Goal: Transaction & Acquisition: Purchase product/service

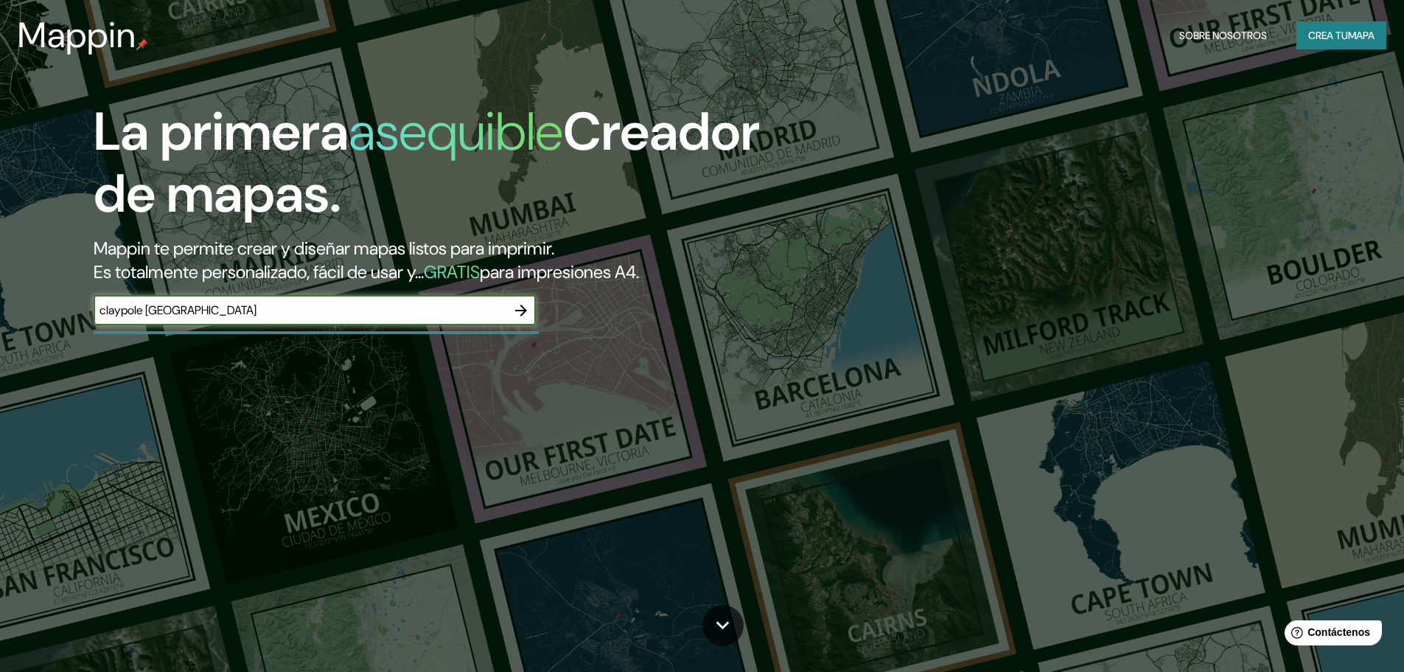
type input "claypole [GEOGRAPHIC_DATA]"
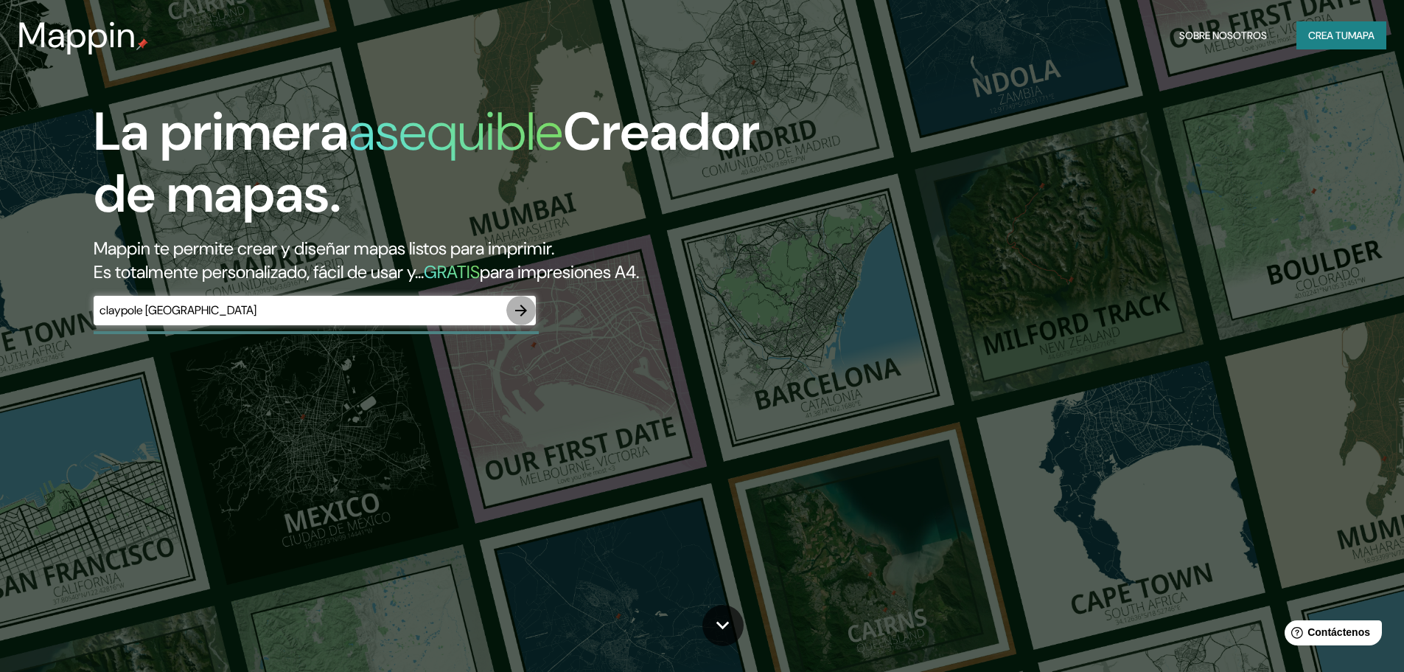
click at [523, 310] on icon "button" at bounding box center [521, 310] width 12 height 12
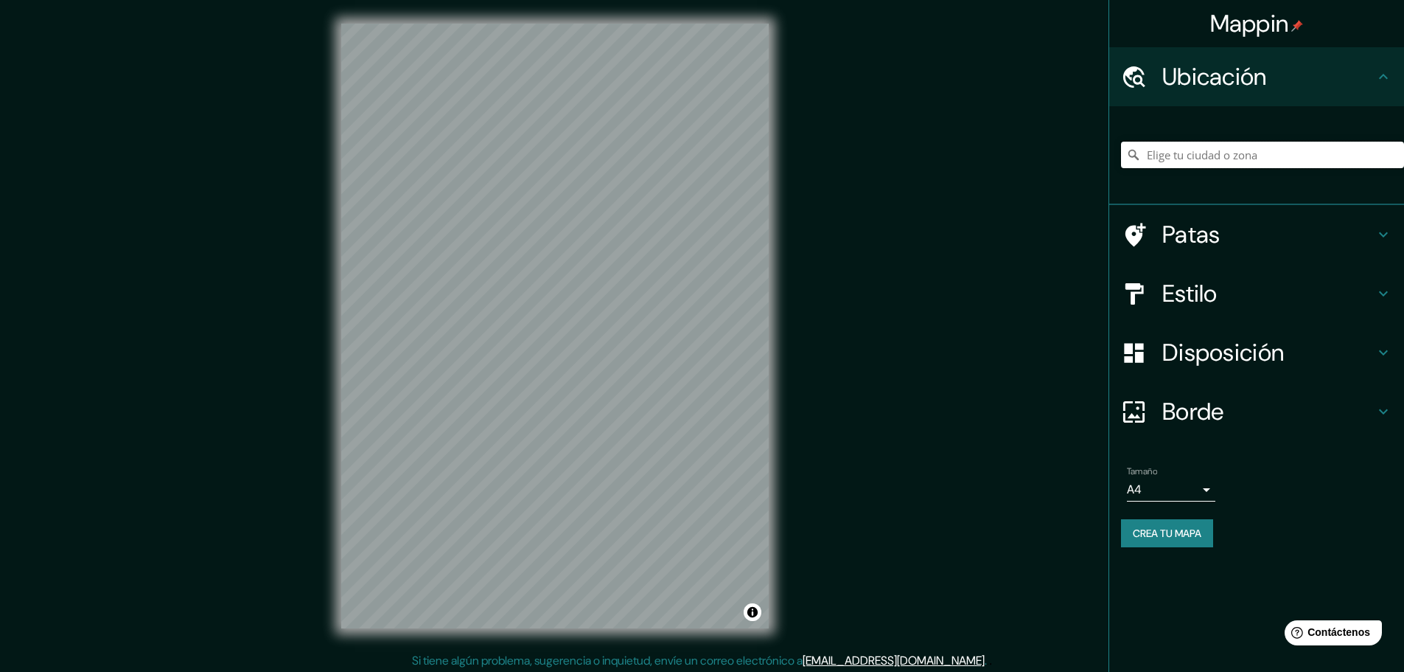
click at [1235, 162] on input "Elige tu ciudad o zona" at bounding box center [1262, 155] width 283 height 27
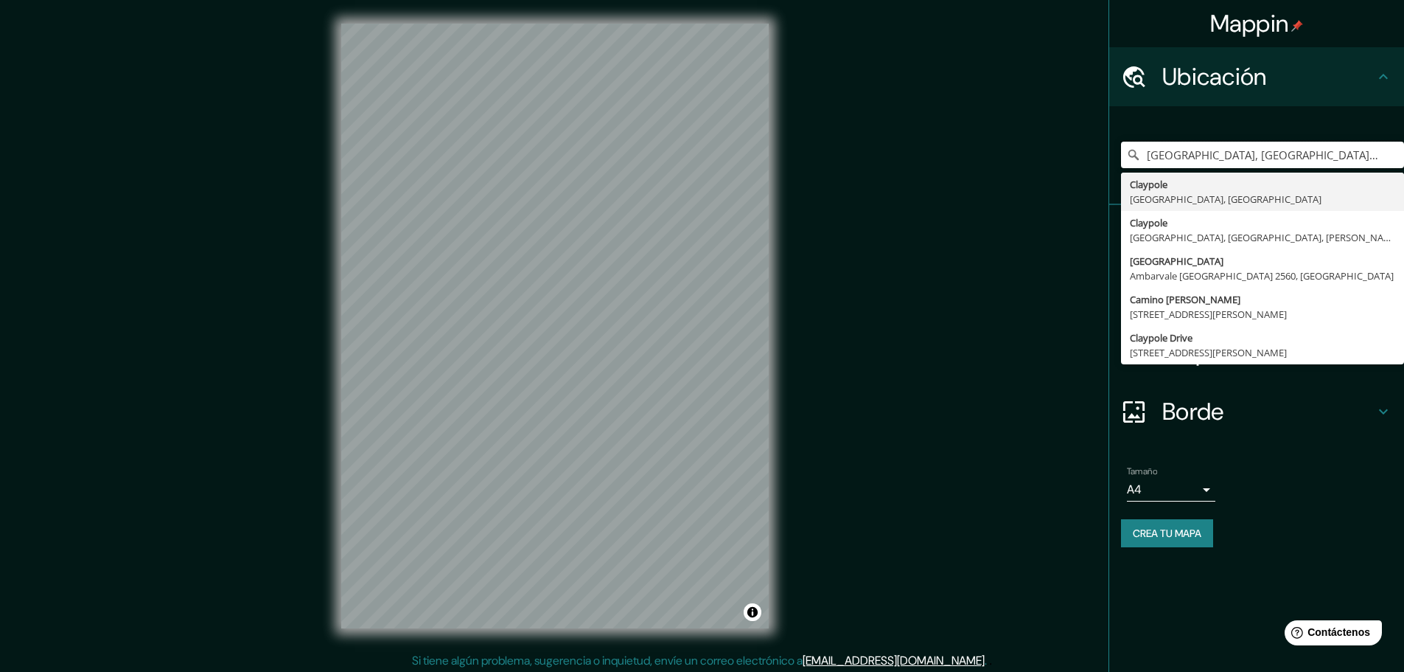
type input "[GEOGRAPHIC_DATA], [GEOGRAPHIC_DATA], [GEOGRAPHIC_DATA]"
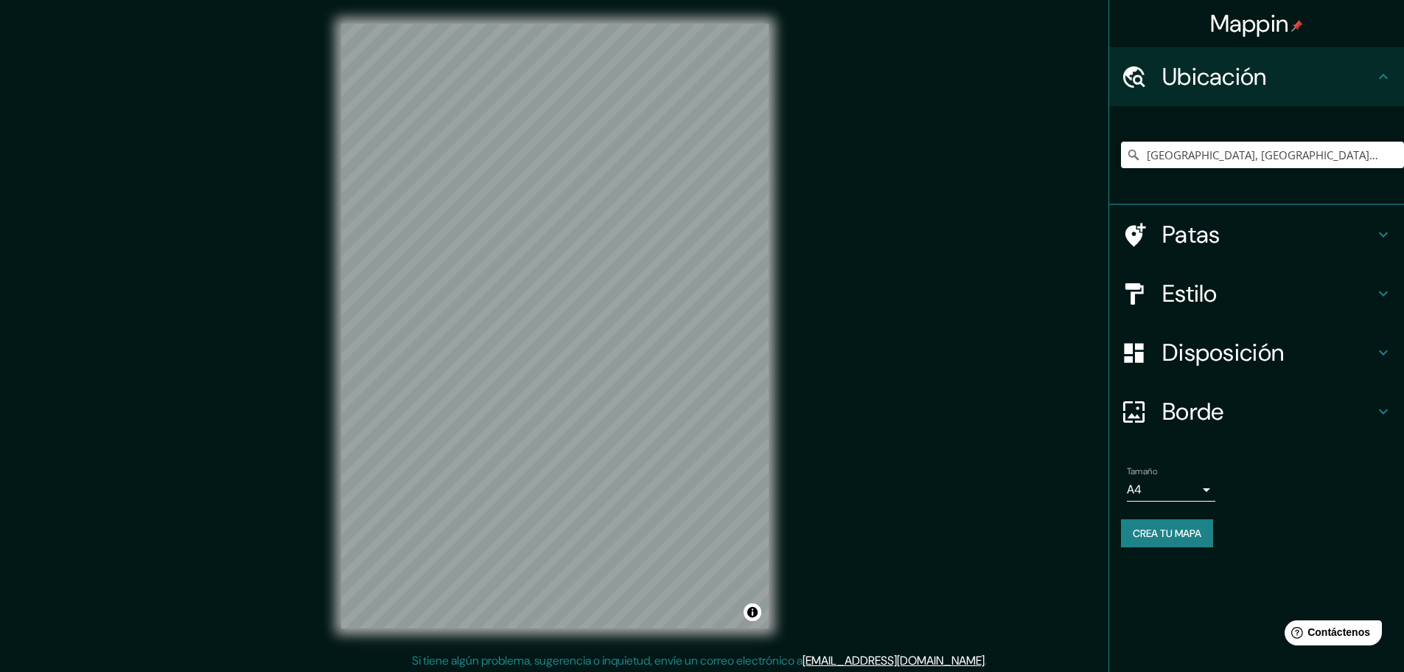
scroll to position [4, 0]
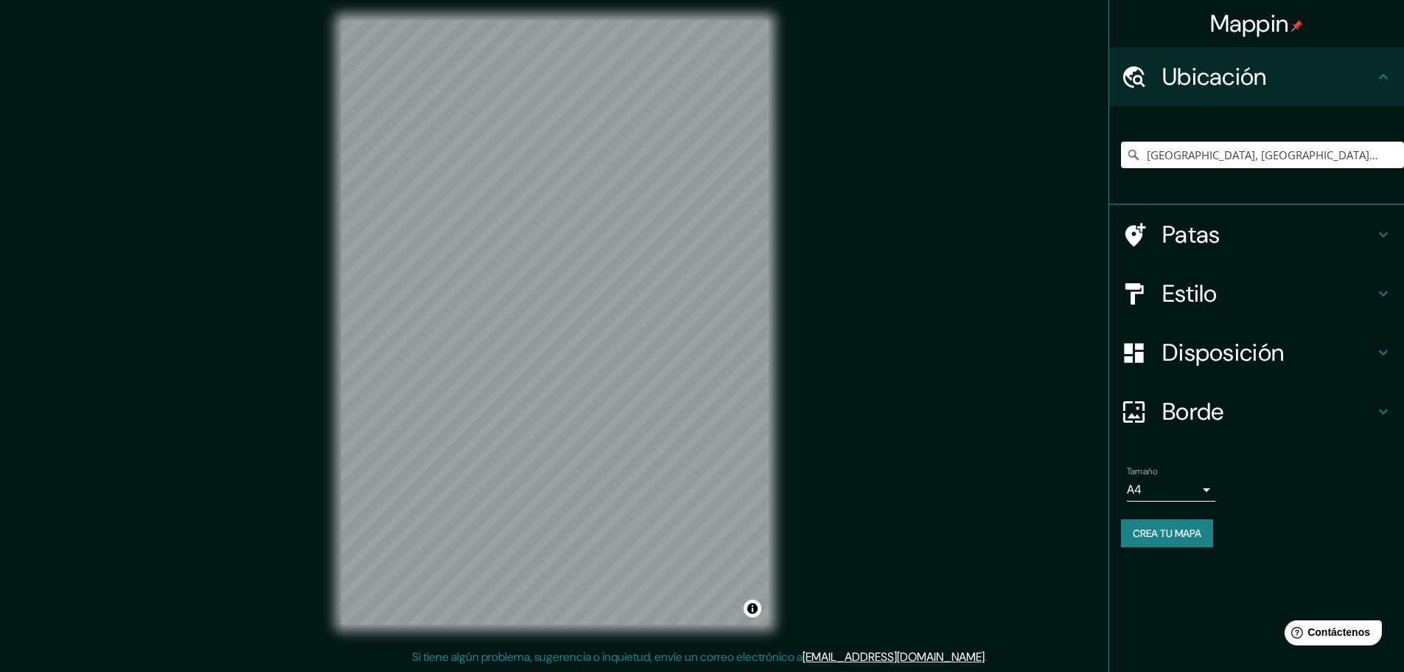
click at [1230, 297] on h4 "Estilo" at bounding box center [1268, 293] width 212 height 29
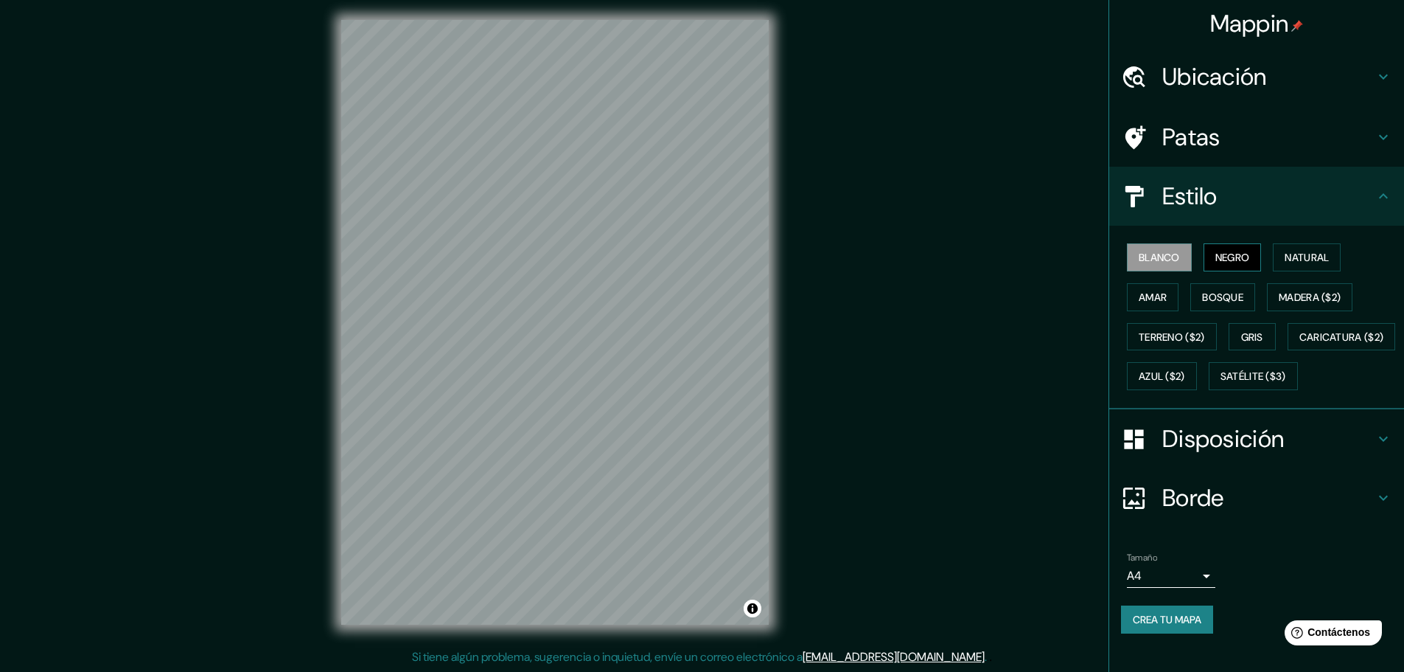
click at [1222, 263] on font "Negro" at bounding box center [1233, 257] width 35 height 13
click at [1285, 258] on font "Natural" at bounding box center [1307, 257] width 44 height 13
click at [1218, 299] on font "Bosque" at bounding box center [1222, 296] width 41 height 13
click at [1249, 338] on font "Gris" at bounding box center [1252, 336] width 22 height 13
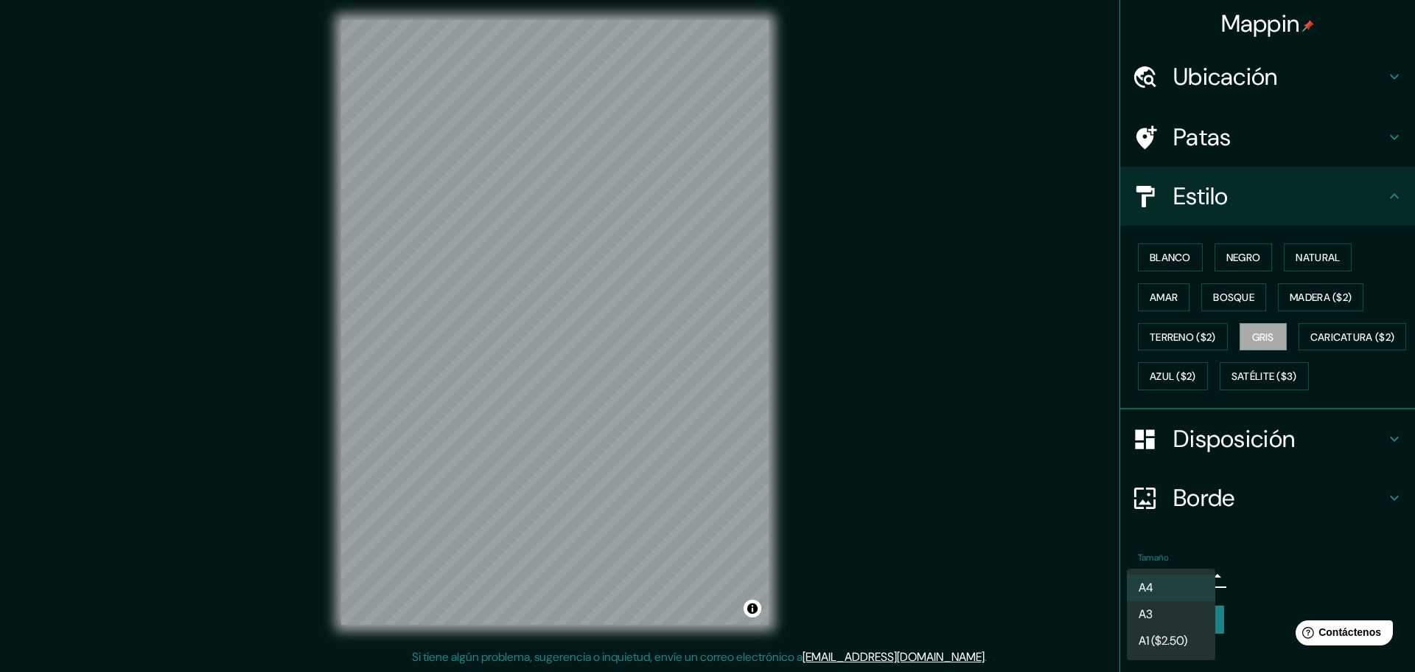
click at [1180, 613] on body "Mappin Ubicación [GEOGRAPHIC_DATA], [GEOGRAPHIC_DATA], [GEOGRAPHIC_DATA] [GEOGR…" at bounding box center [707, 332] width 1415 height 672
click at [1180, 613] on li "A3" at bounding box center [1171, 614] width 88 height 27
type input "a4"
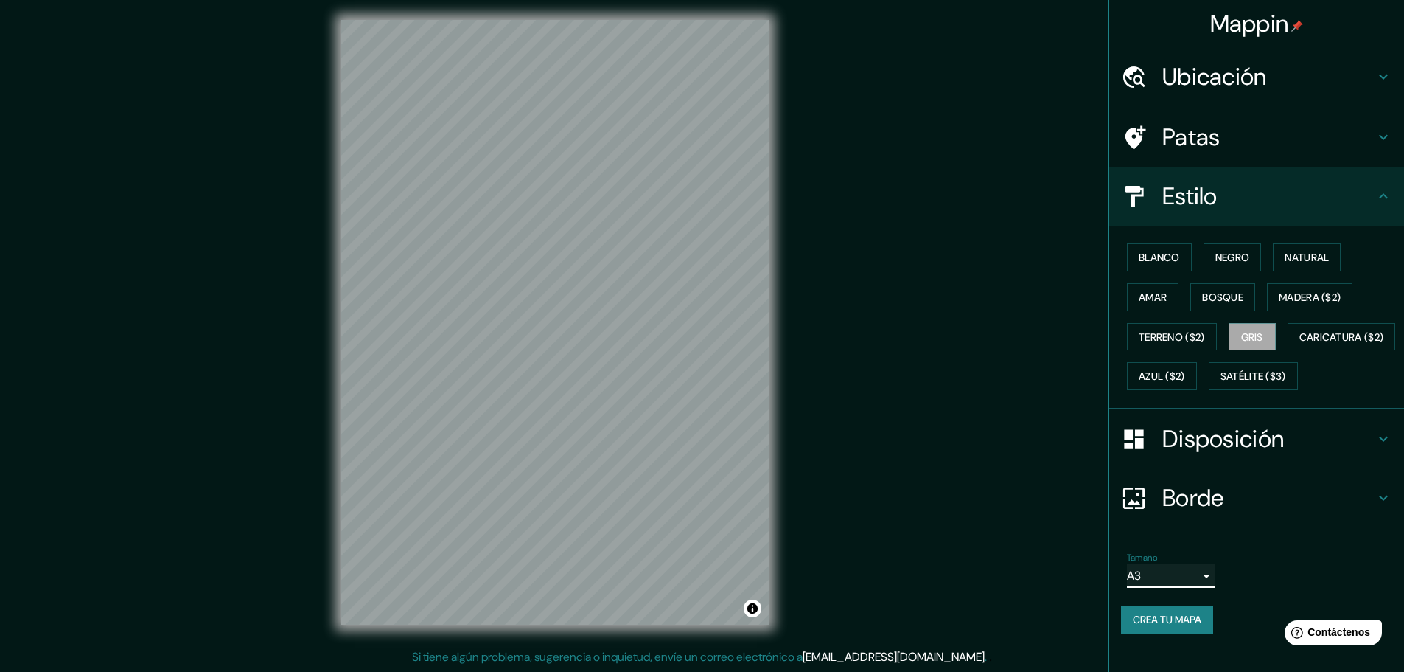
scroll to position [18, 0]
click at [1207, 454] on font "Disposición" at bounding box center [1223, 438] width 122 height 31
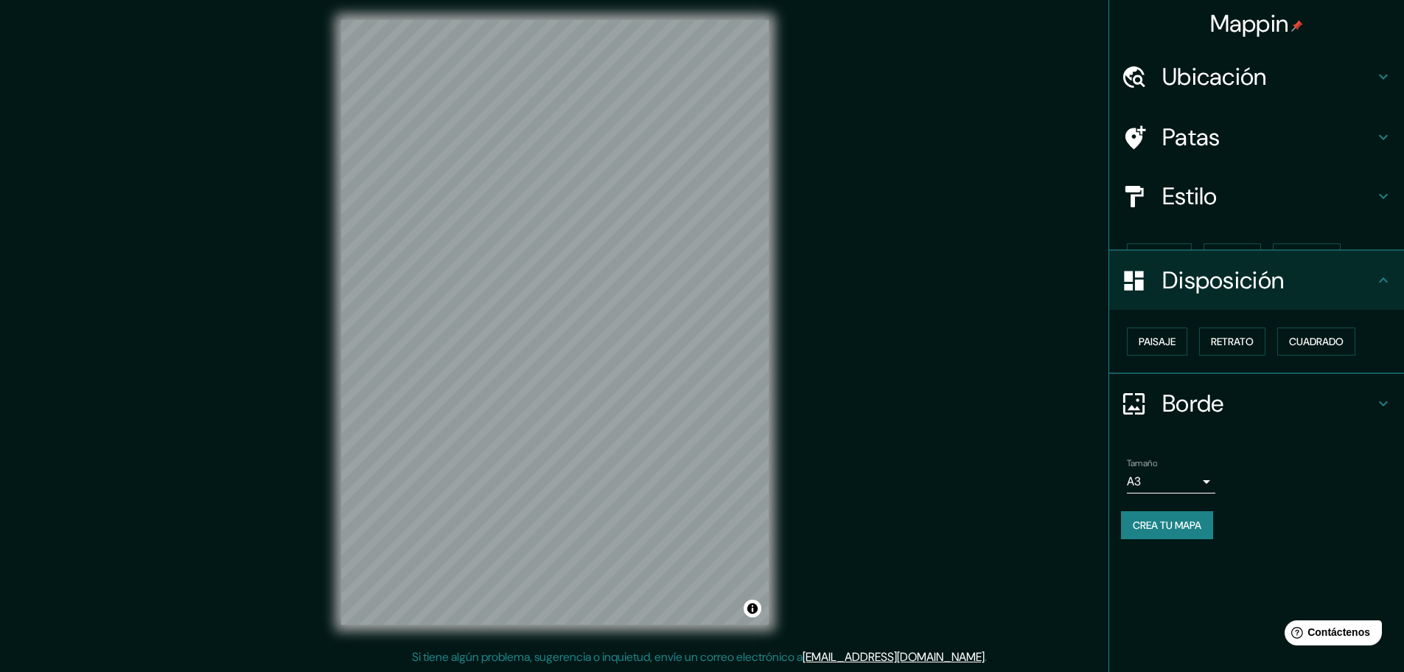
scroll to position [0, 0]
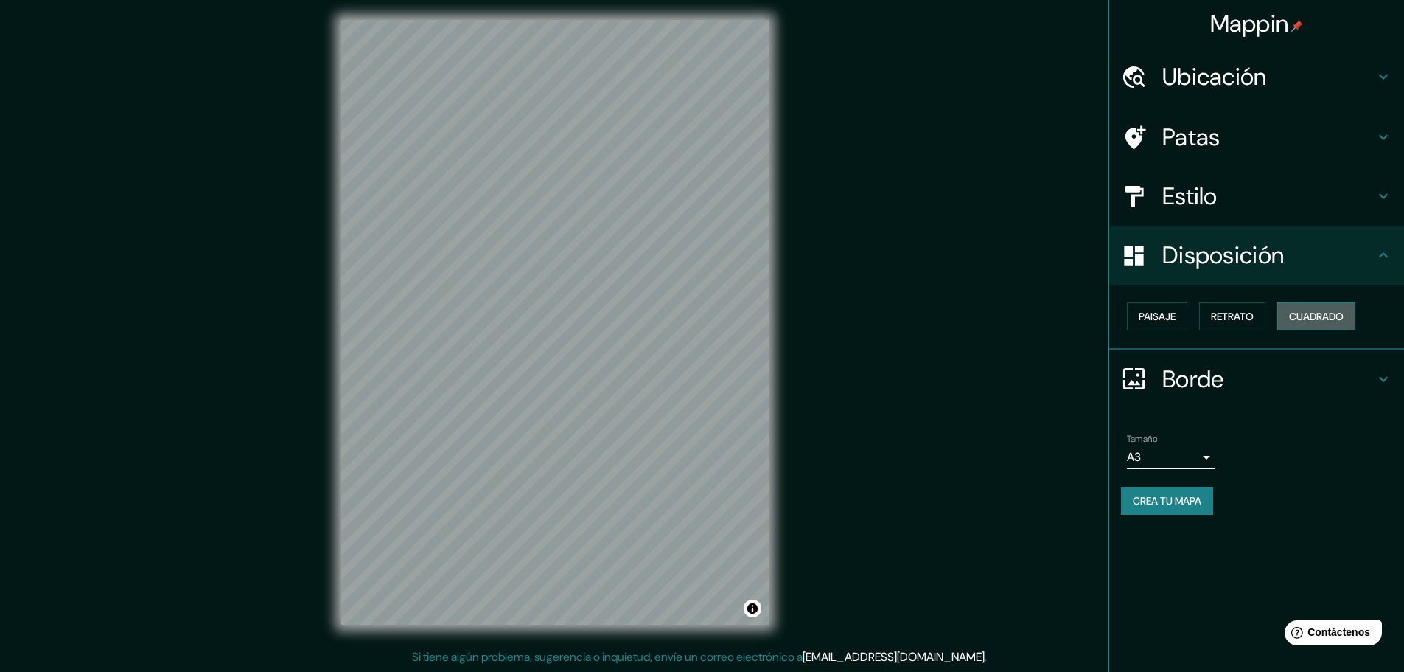
click at [1328, 315] on font "Cuadrado" at bounding box center [1316, 316] width 55 height 13
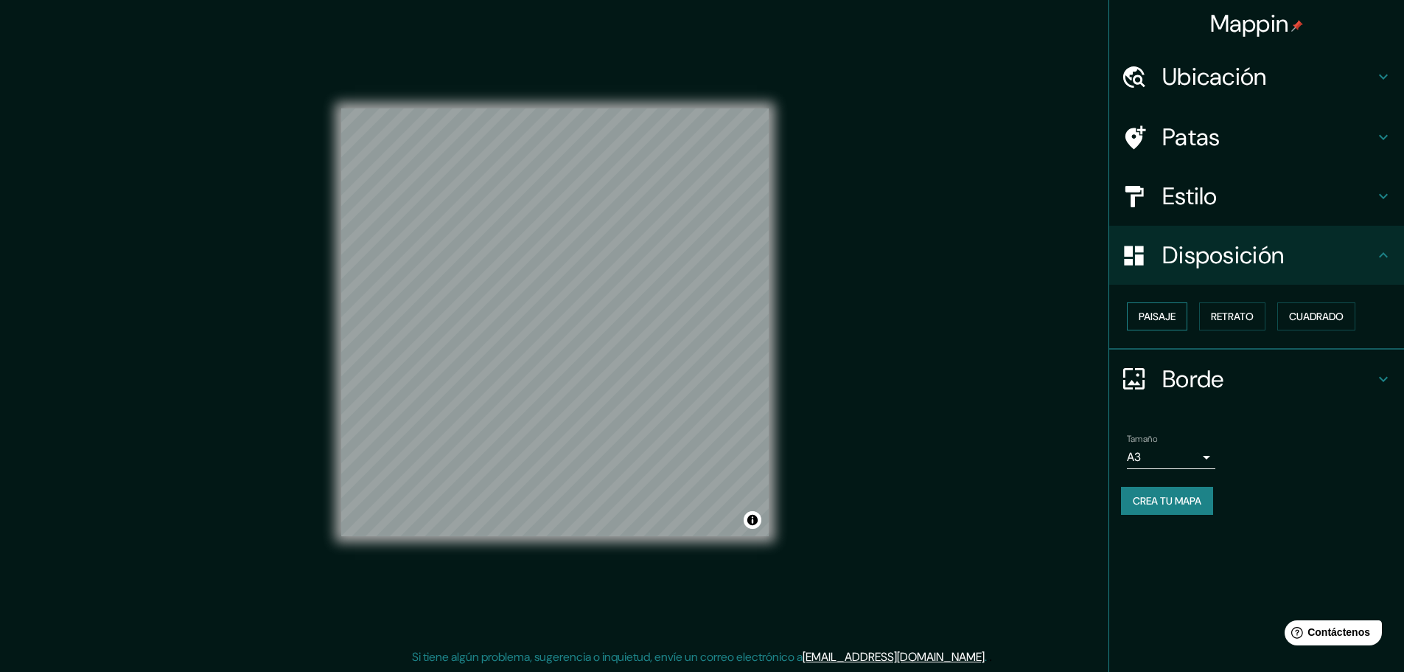
click at [1154, 320] on font "Paisaje" at bounding box center [1157, 316] width 37 height 13
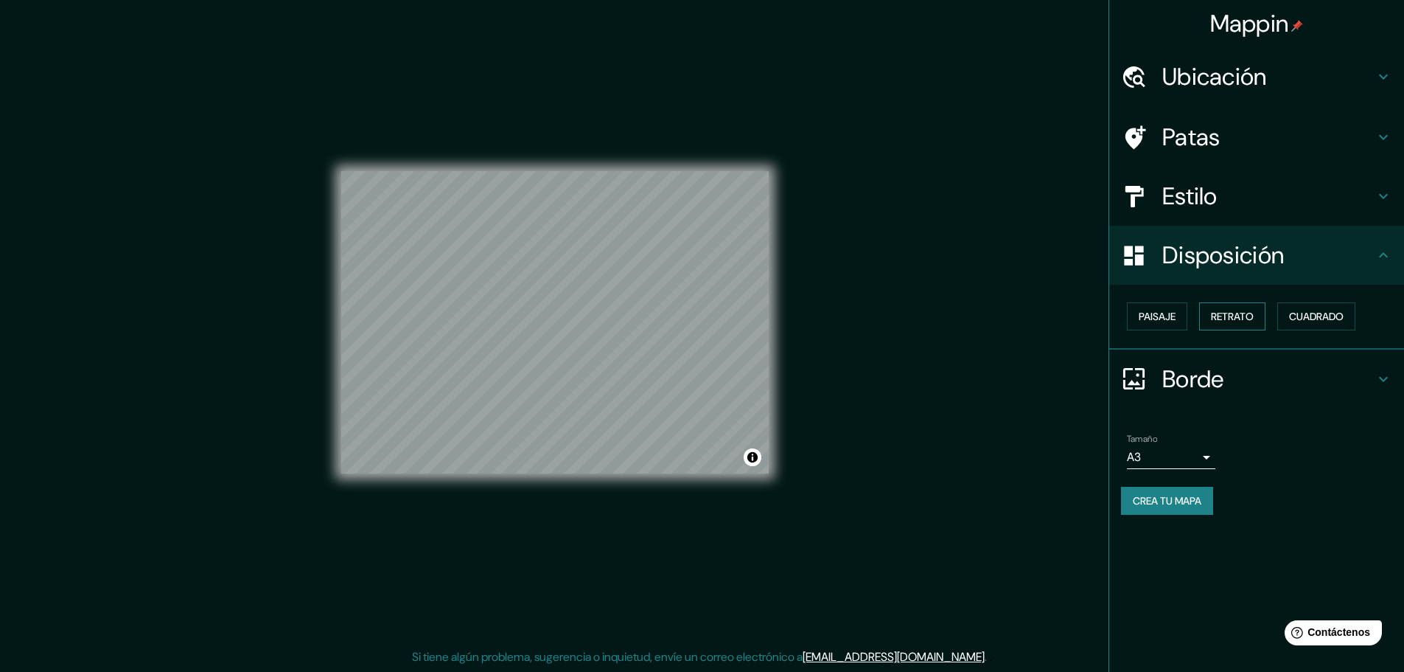
click at [1230, 310] on font "Retrato" at bounding box center [1232, 316] width 43 height 13
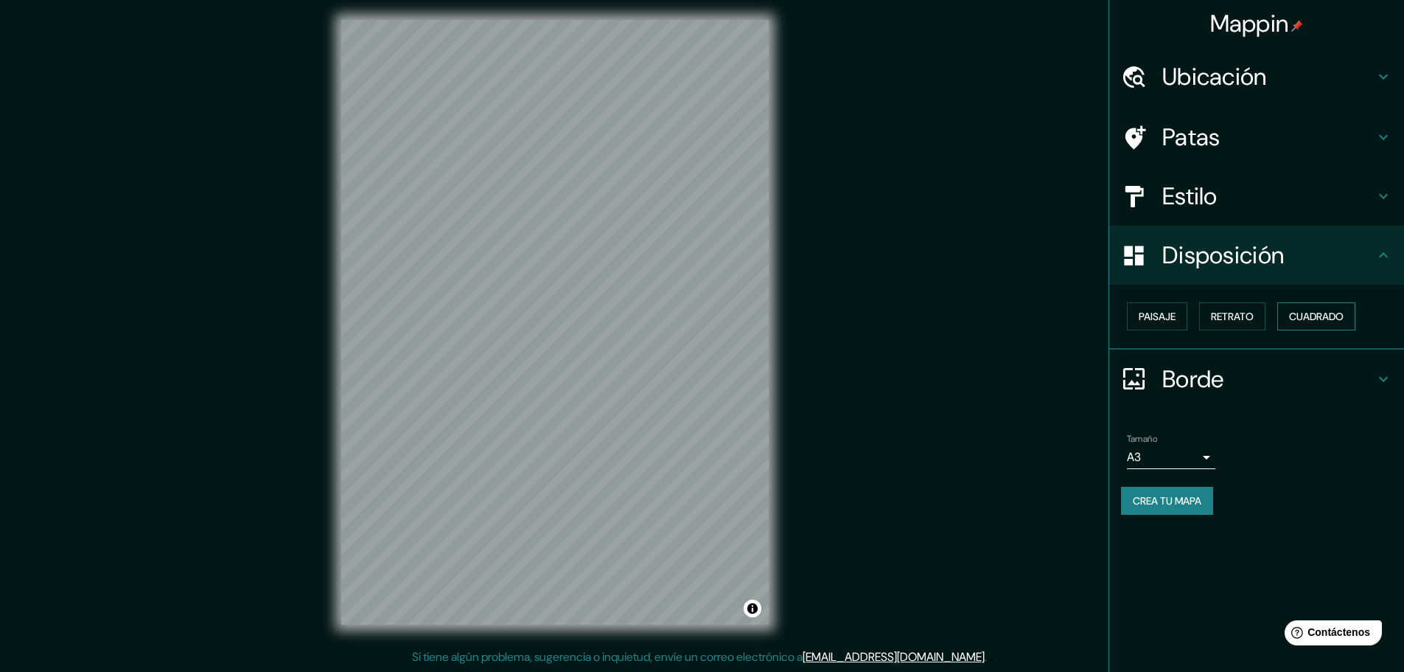
click at [1336, 328] on button "Cuadrado" at bounding box center [1316, 316] width 78 height 28
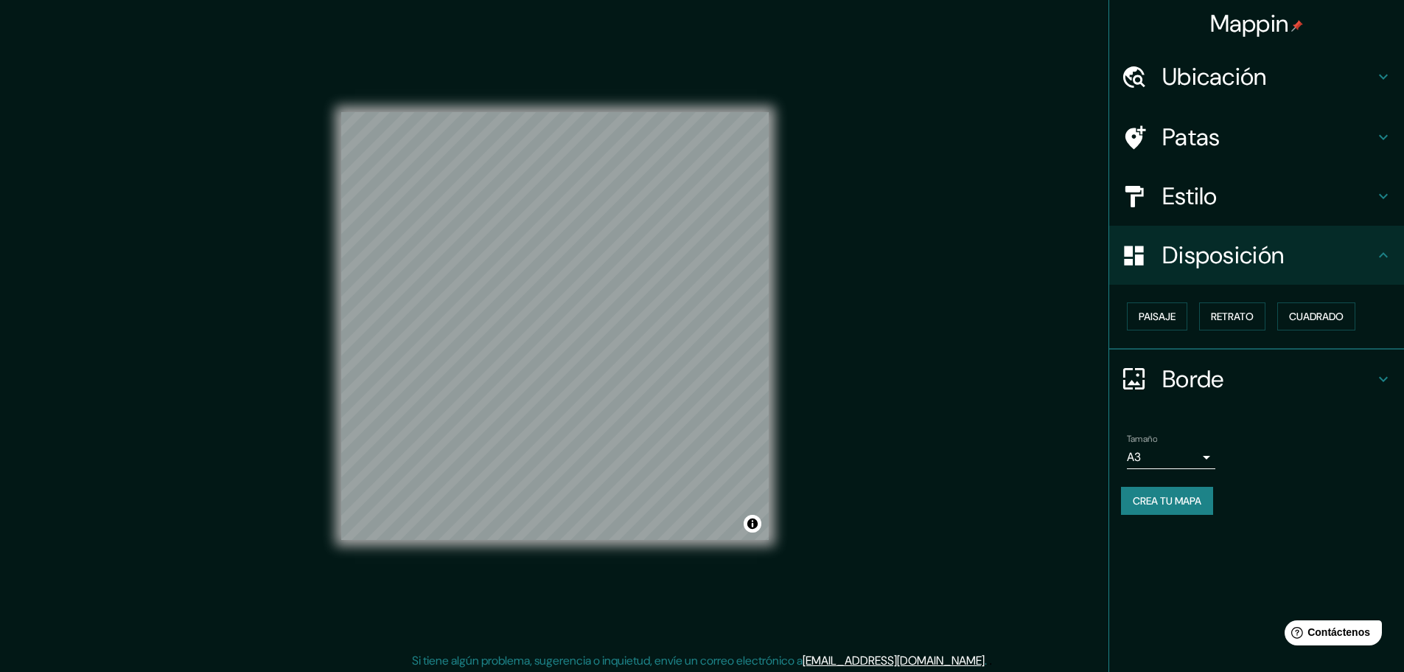
click at [1227, 181] on div "Estilo" at bounding box center [1256, 196] width 295 height 59
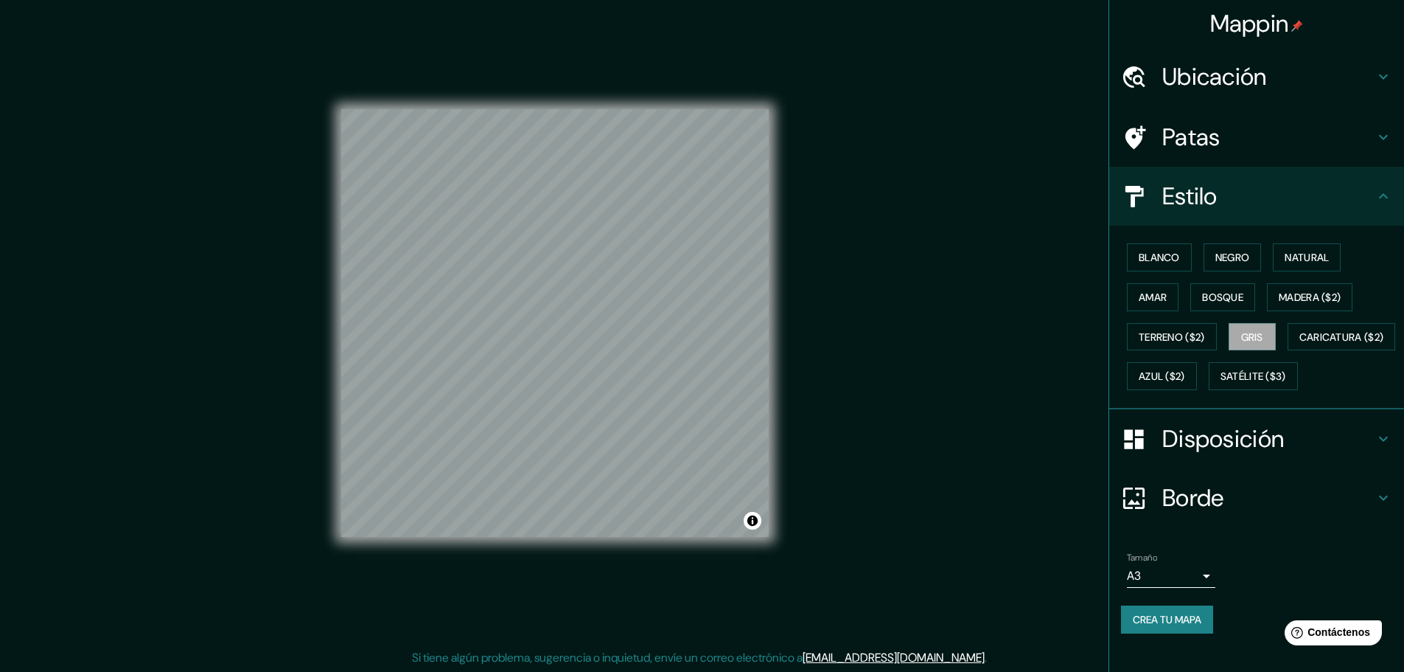
scroll to position [4, 0]
click at [1157, 626] on font "Crea tu mapa" at bounding box center [1167, 619] width 69 height 13
click at [1053, 139] on div "Mappin Ubicación [GEOGRAPHIC_DATA], [GEOGRAPHIC_DATA], [GEOGRAPHIC_DATA] [GEOGR…" at bounding box center [702, 333] width 1404 height 675
click at [1147, 626] on font "Crea tu mapa" at bounding box center [1167, 619] width 69 height 13
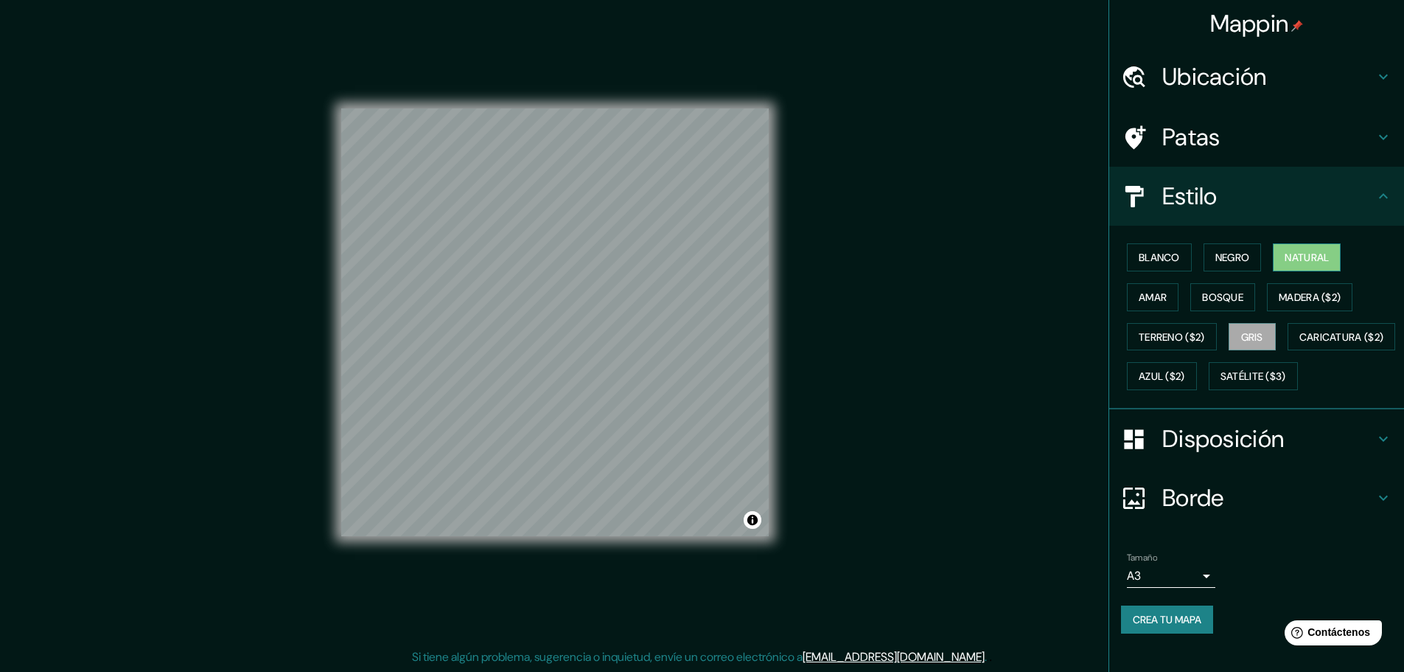
click at [1285, 248] on font "Natural" at bounding box center [1307, 257] width 44 height 19
